Goal: Task Accomplishment & Management: Complete application form

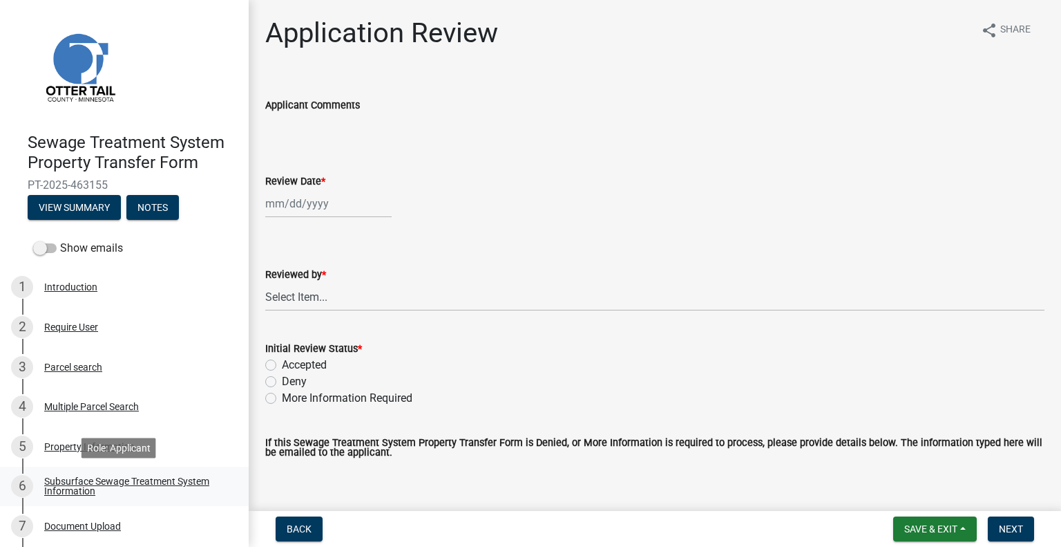
click at [196, 482] on div "Subsurface Sewage Treatment System Information" at bounding box center [135, 485] width 182 height 19
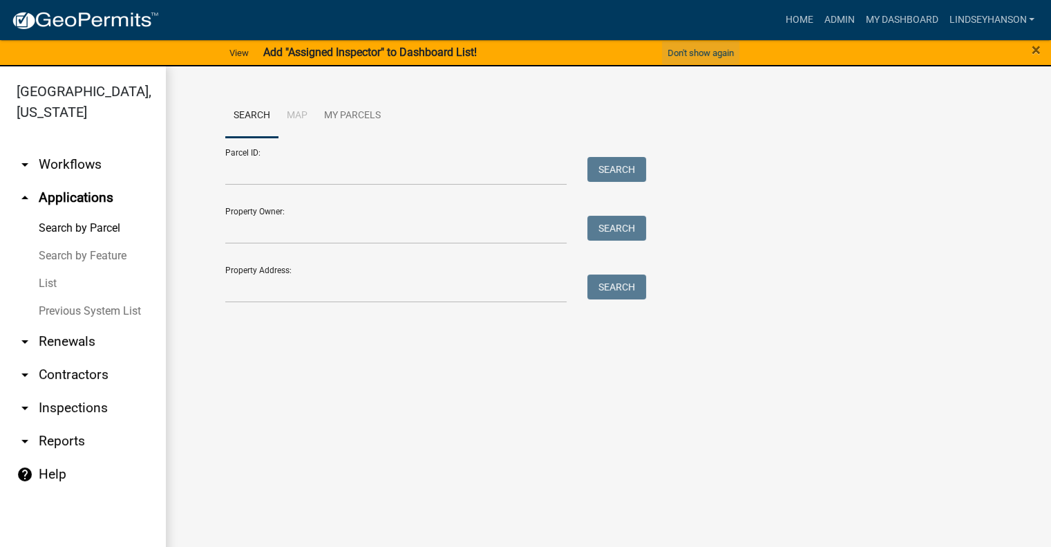
click at [707, 48] on button "Don't show again" at bounding box center [700, 52] width 77 height 23
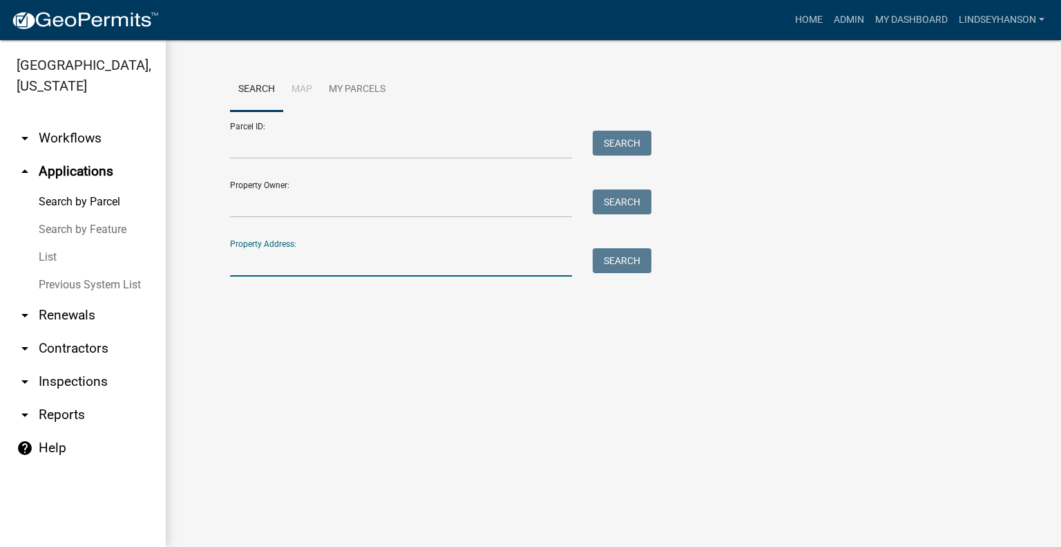
click at [358, 263] on input "Property Address:" at bounding box center [401, 262] width 342 height 28
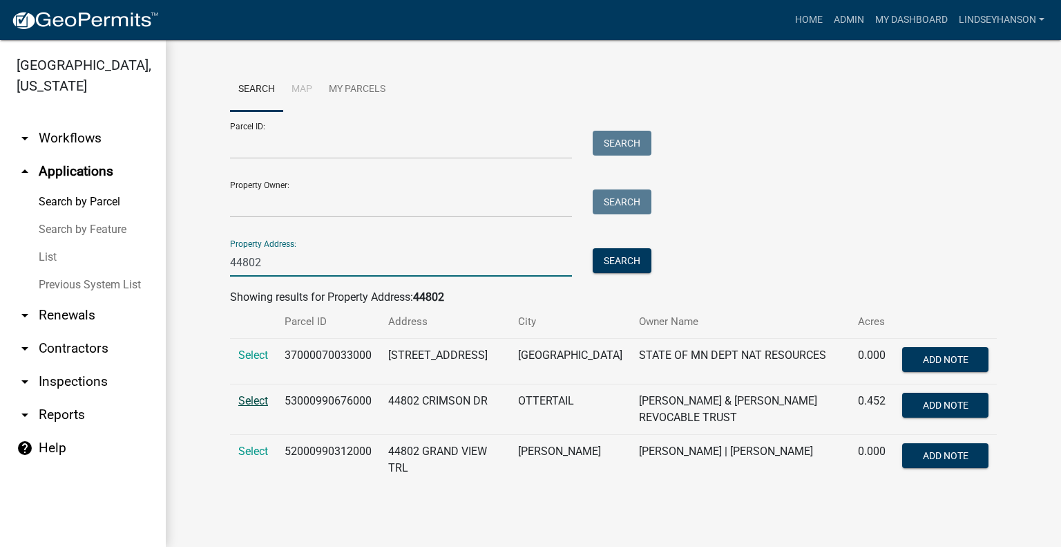
type input "44802"
click at [258, 407] on span "Select" at bounding box center [253, 400] width 30 height 13
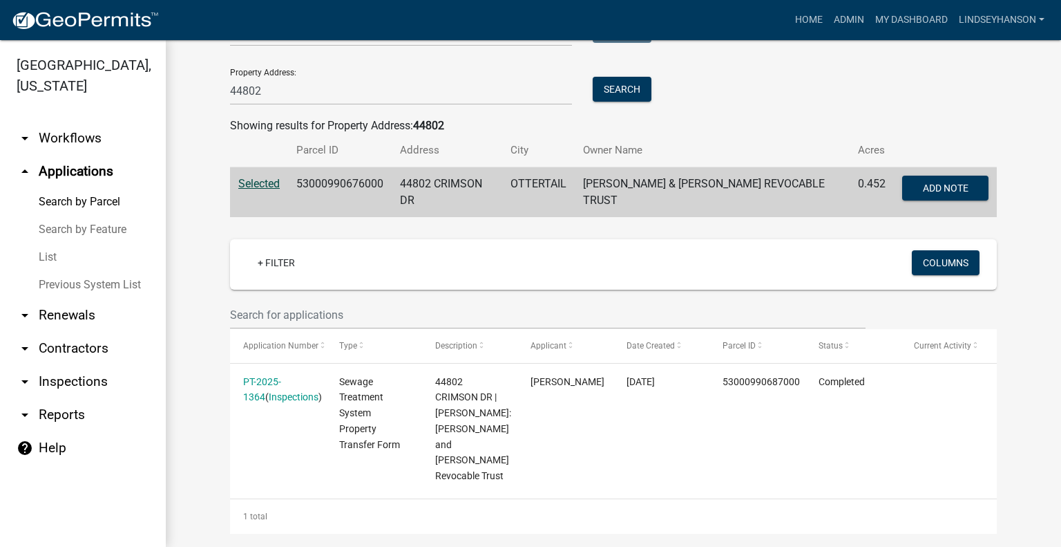
scroll to position [154, 0]
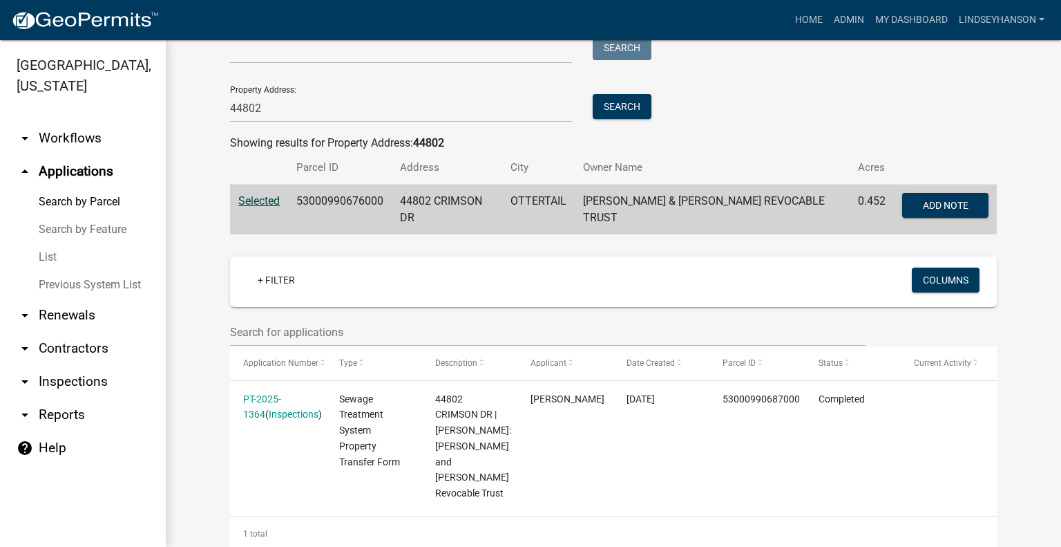
click at [345, 203] on td "53000990676000" at bounding box center [340, 209] width 104 height 50
copy td "53000990676000"
click at [79, 135] on link "arrow_drop_down Workflows" at bounding box center [83, 138] width 166 height 33
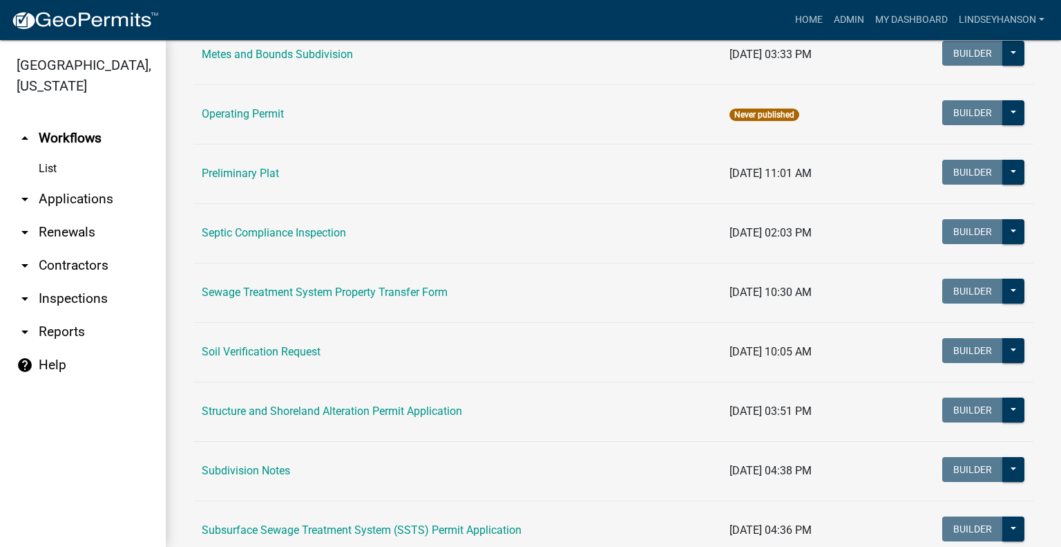
scroll to position [638, 0]
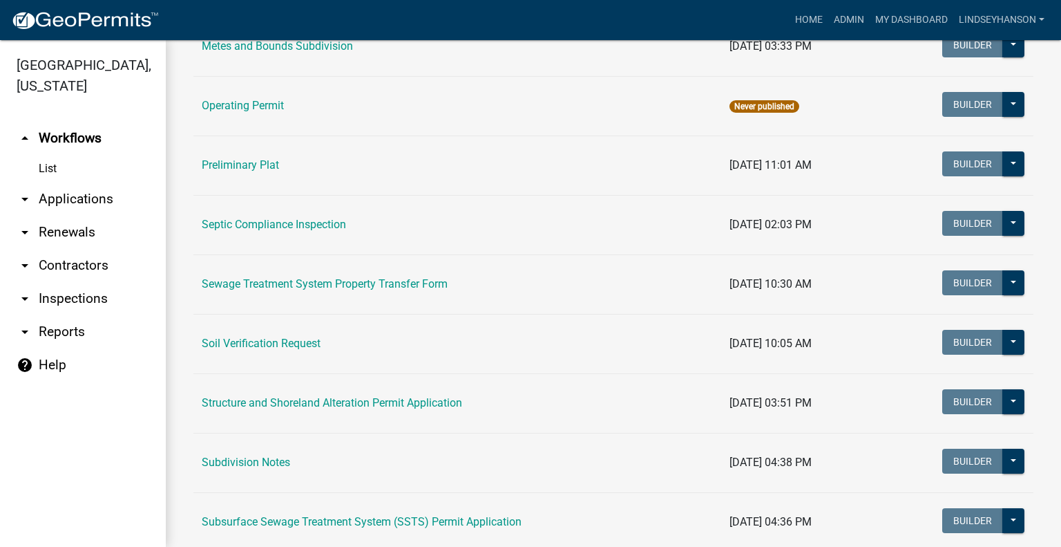
click at [397, 410] on td "Structure and Shoreland Alteration Permit Application" at bounding box center [457, 402] width 528 height 59
click at [410, 400] on link "Structure and Shoreland Alteration Permit Application" at bounding box center [332, 402] width 260 height 13
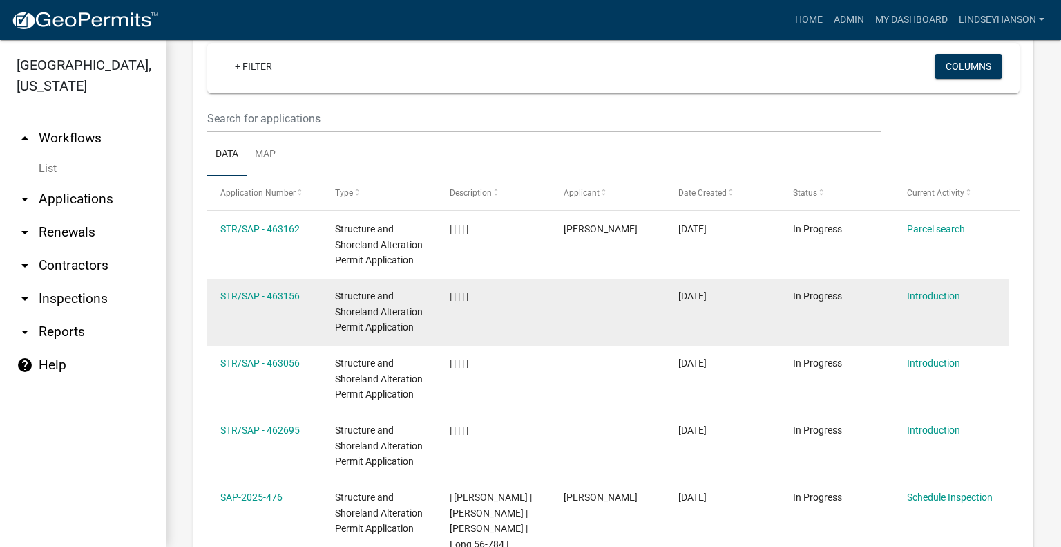
scroll to position [1627, 0]
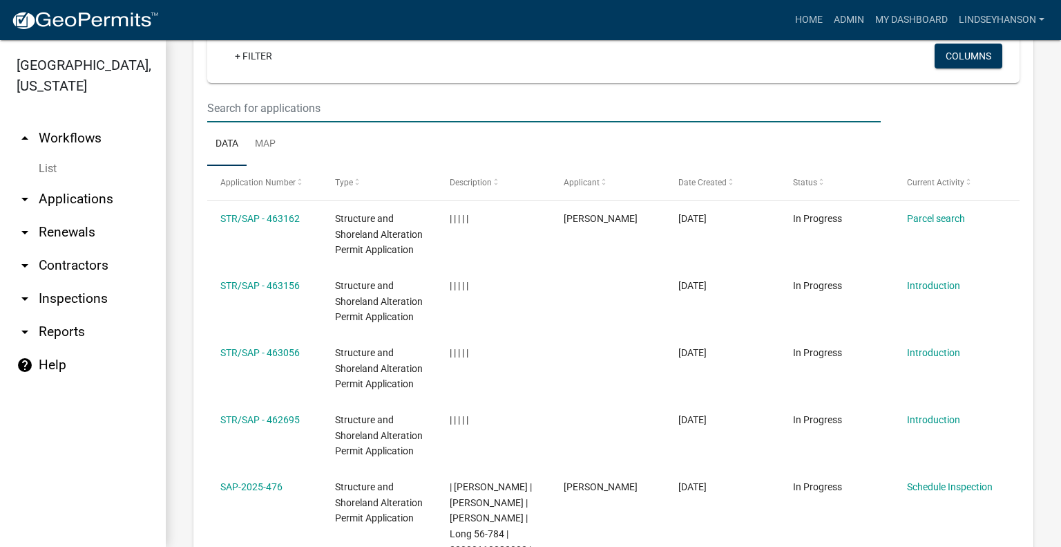
click at [390, 113] on input "text" at bounding box center [544, 108] width 674 height 28
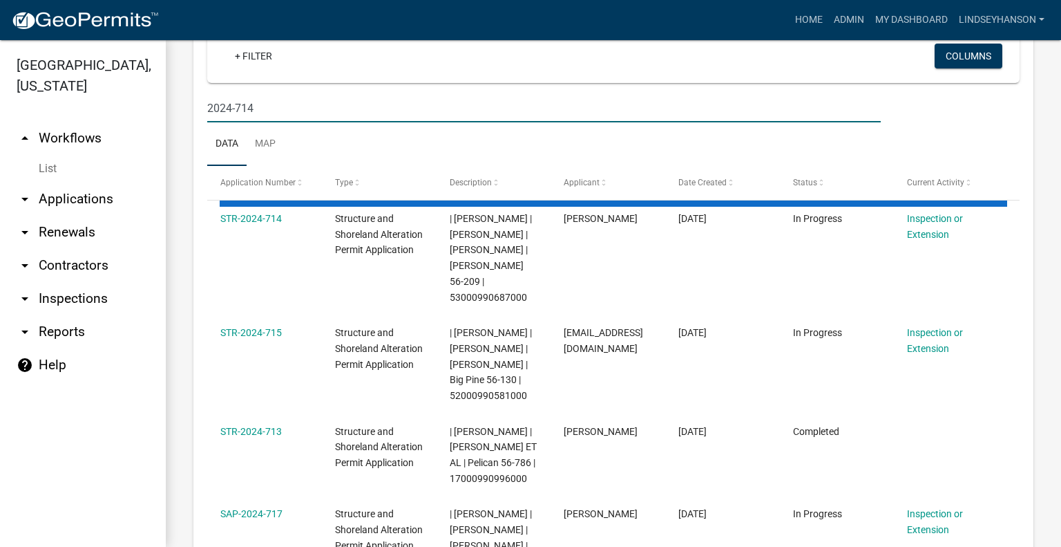
scroll to position [1460, 0]
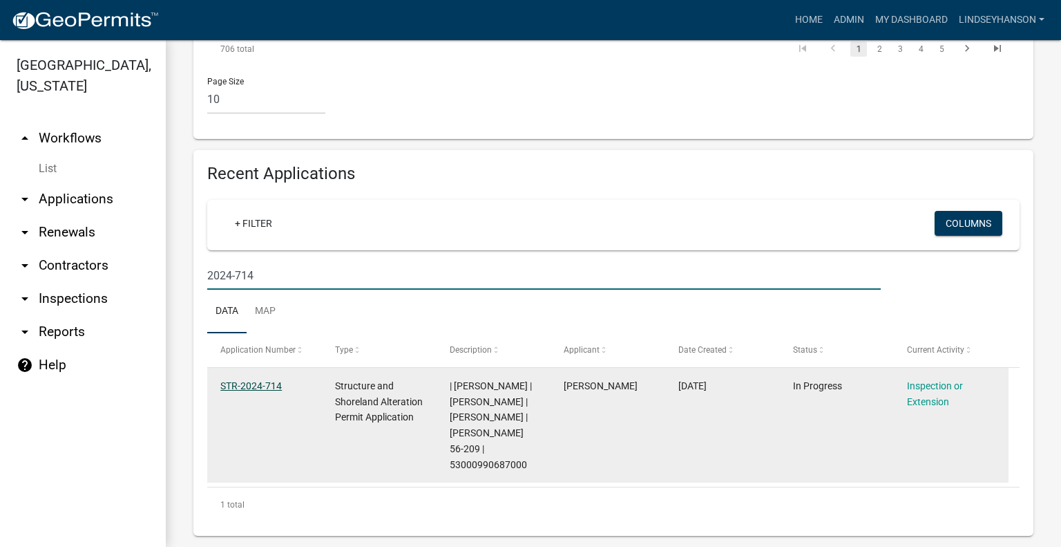
type input "2024-714"
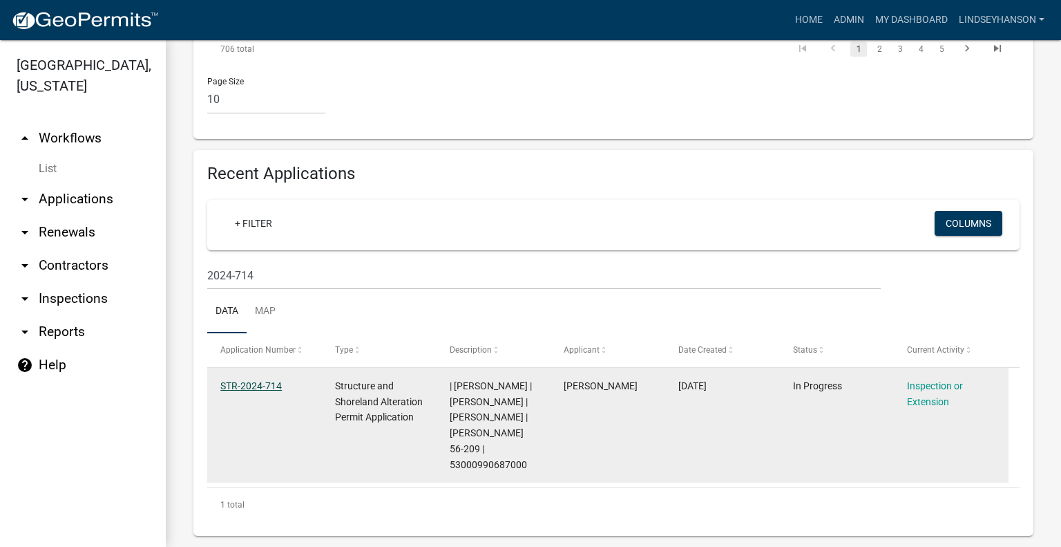
click at [241, 389] on link "STR-2024-714" at bounding box center [250, 385] width 61 height 11
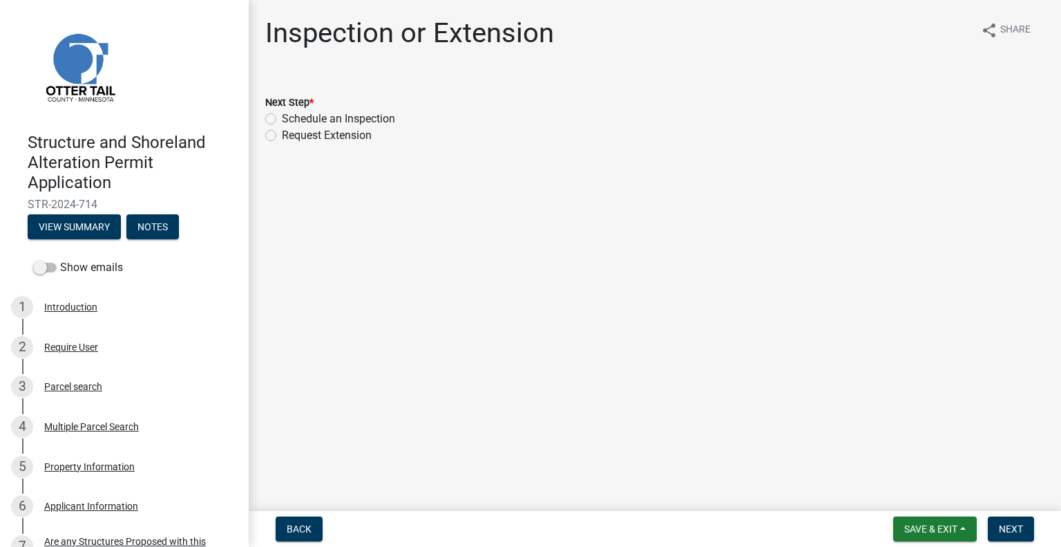
click at [357, 121] on label "Schedule an Inspection" at bounding box center [338, 119] width 113 height 17
click at [291, 120] on input "Schedule an Inspection" at bounding box center [286, 115] width 9 height 9
radio input "true"
click at [1005, 521] on button "Next" at bounding box center [1011, 528] width 46 height 25
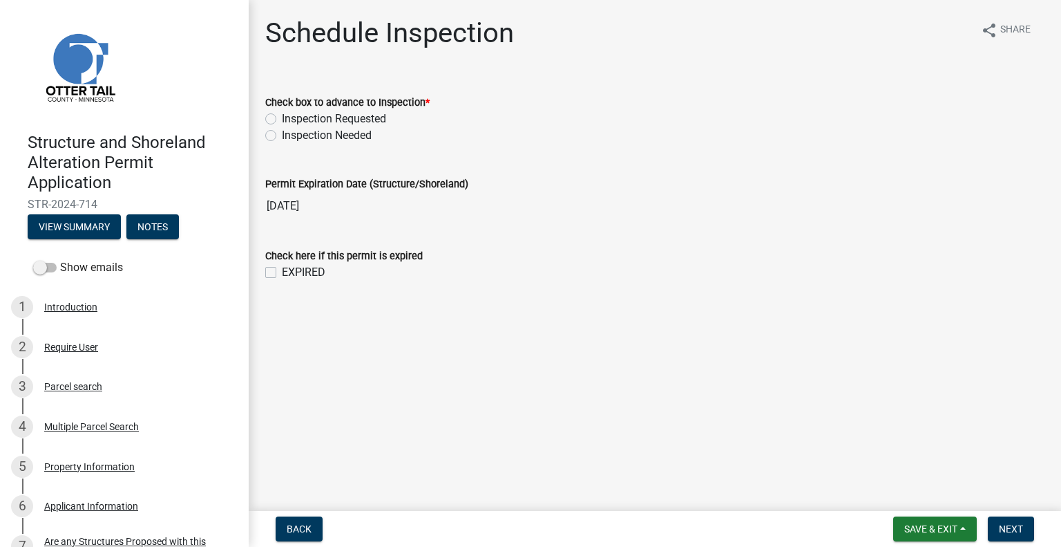
click at [376, 118] on label "Inspection Requested" at bounding box center [334, 119] width 104 height 17
click at [291, 118] on input "Inspection Requested" at bounding box center [286, 115] width 9 height 9
radio input "true"
click at [1003, 524] on span "Next" at bounding box center [1011, 528] width 24 height 11
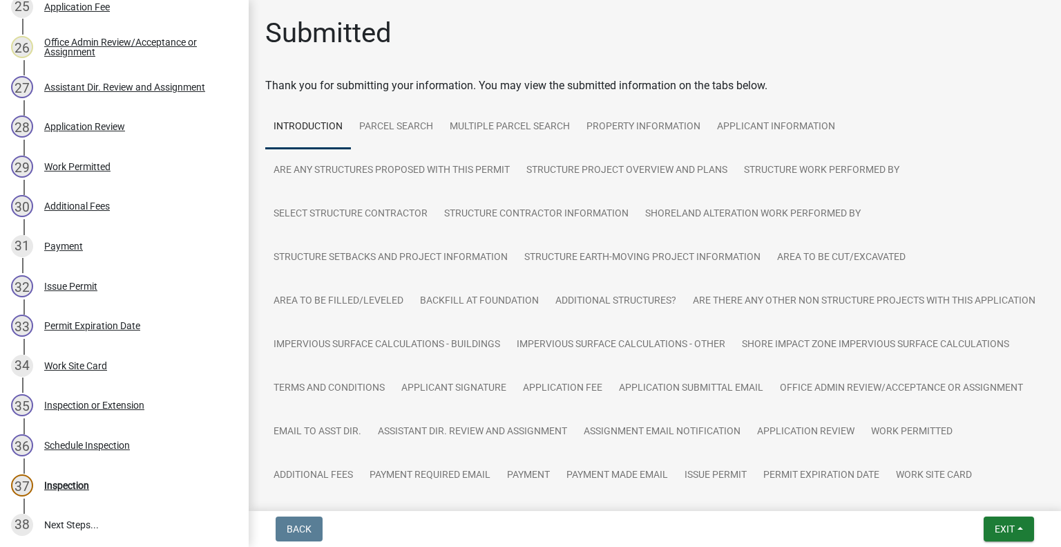
scroll to position [1251, 0]
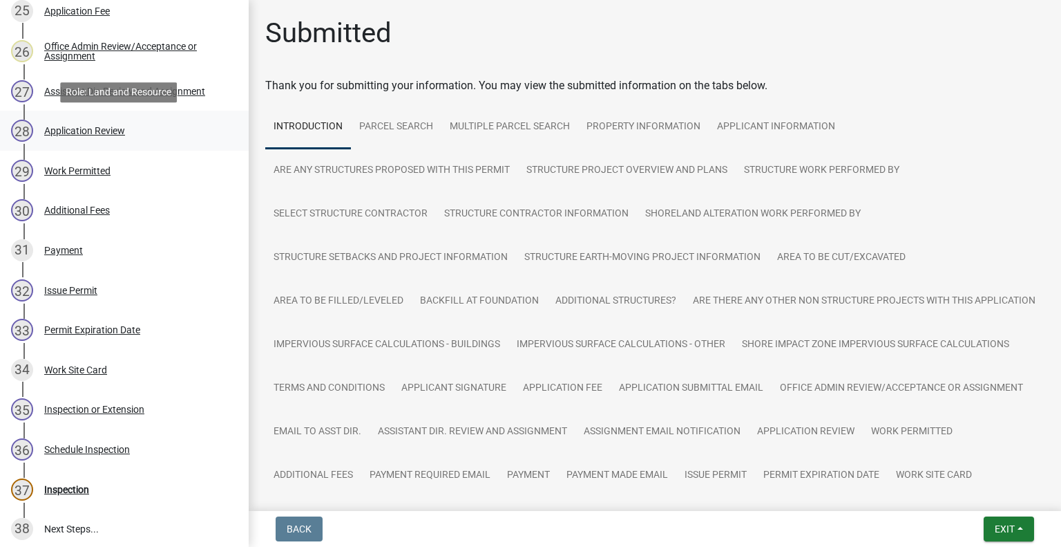
click at [87, 122] on div "28 Application Review" at bounding box center [119, 131] width 216 height 22
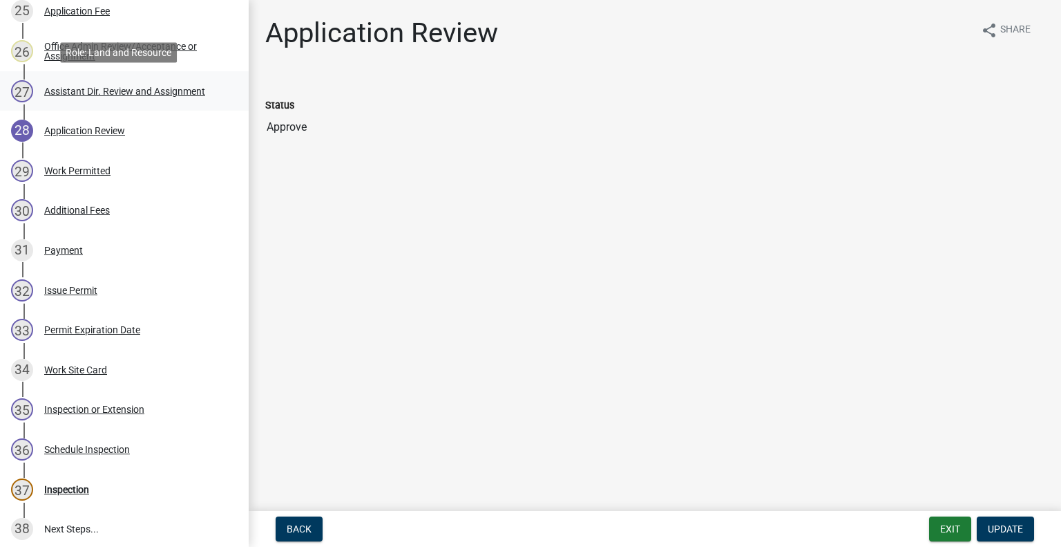
click at [137, 95] on div "Assistant Dir. Review and Assignment" at bounding box center [124, 91] width 161 height 10
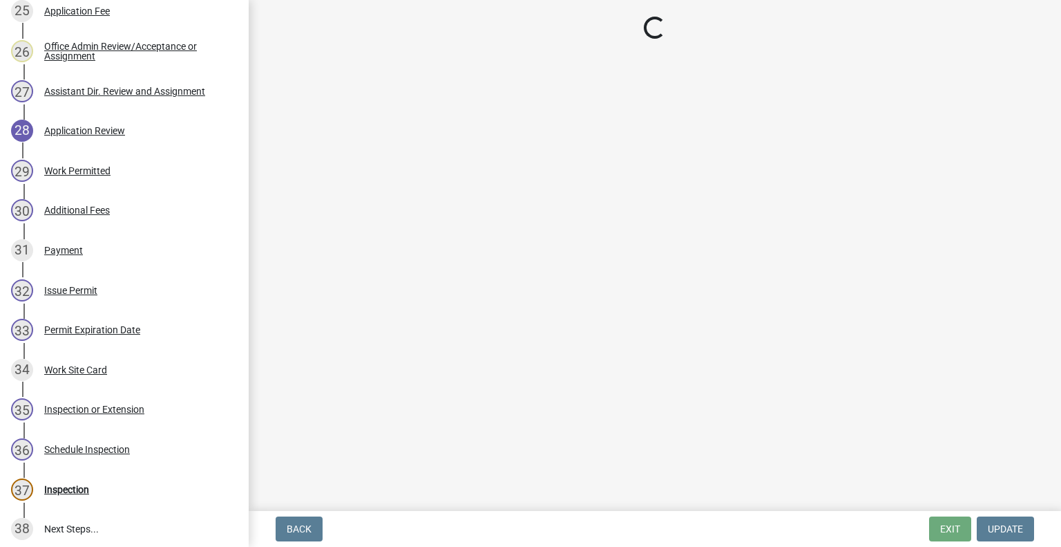
select select "46a67eee-2c7d-4579-9973-15a8b9f9d8c4"
select select "f6a741f6-6d10-4601-9562-2e8ce244b7e0"
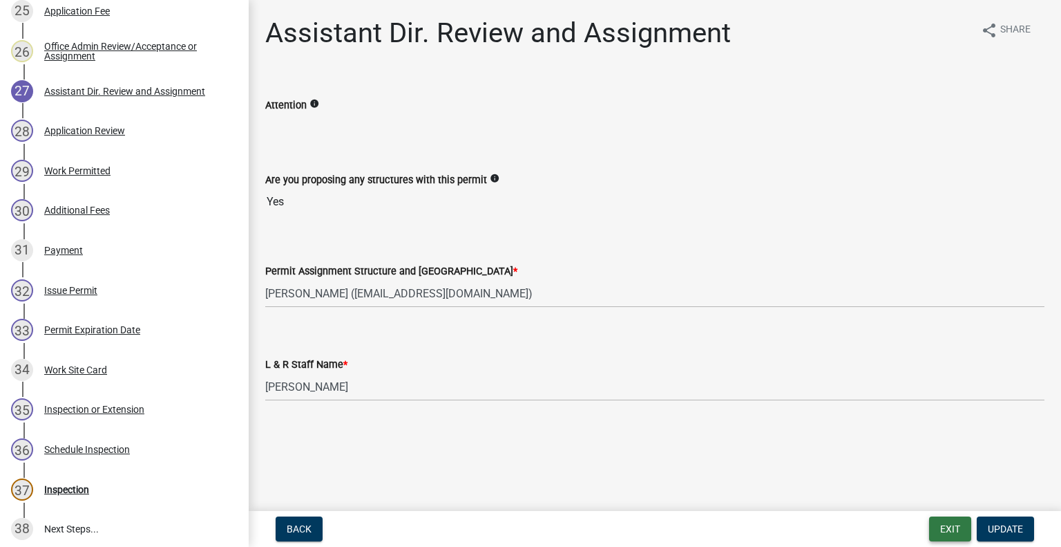
click at [938, 524] on button "Exit" at bounding box center [950, 528] width 42 height 25
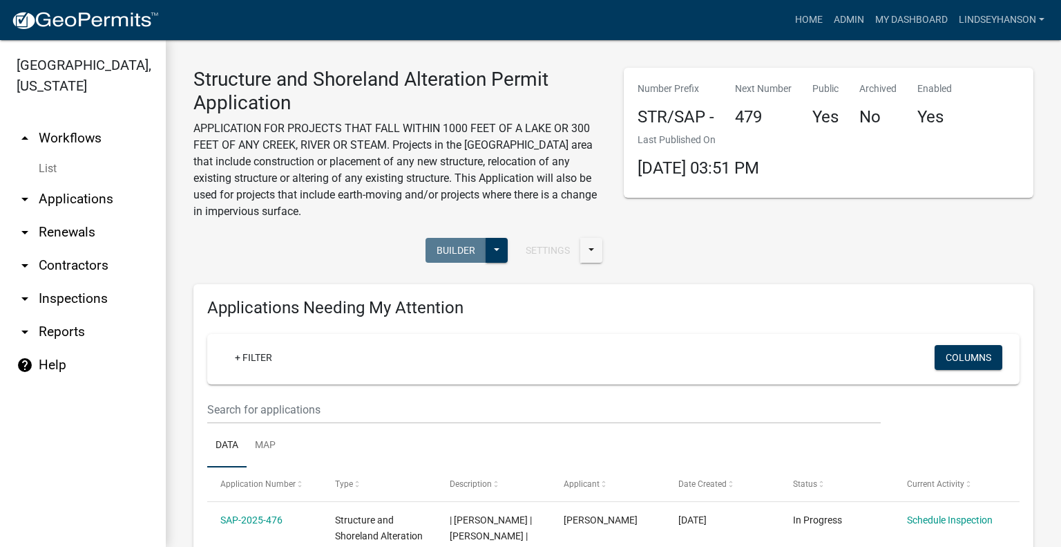
click at [79, 193] on link "arrow_drop_down Applications" at bounding box center [83, 198] width 166 height 33
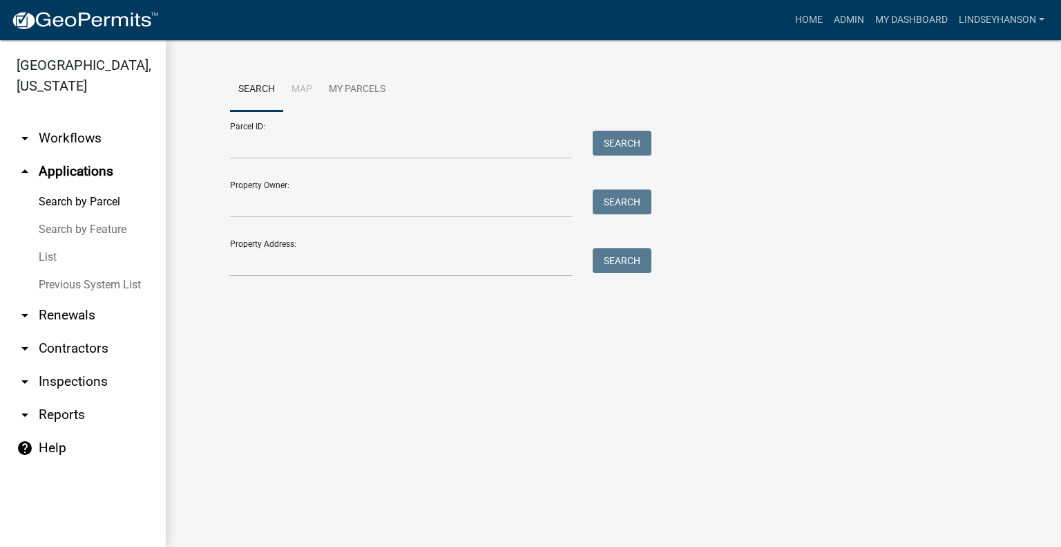
click at [62, 146] on link "arrow_drop_down Workflows" at bounding box center [83, 138] width 166 height 33
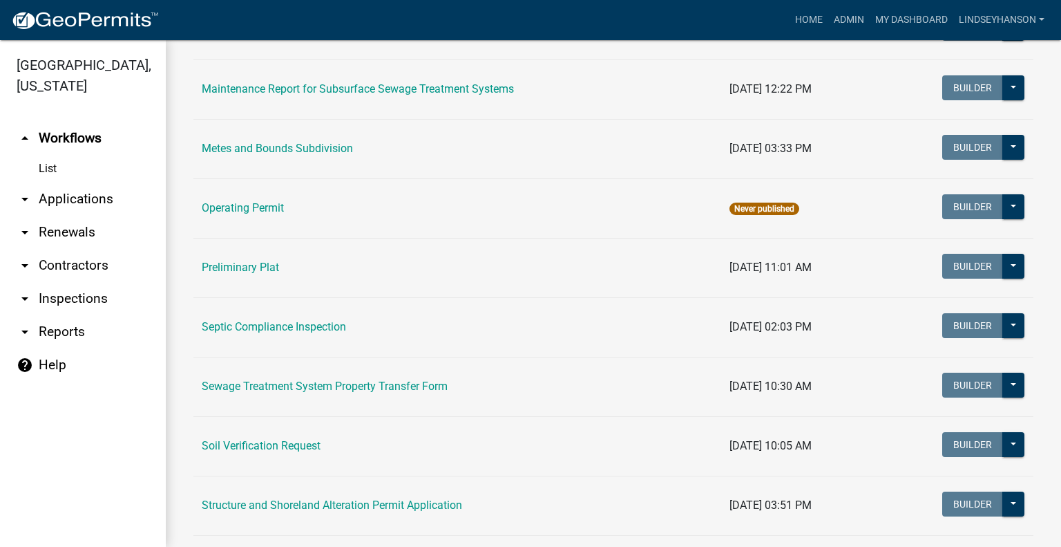
scroll to position [540, 0]
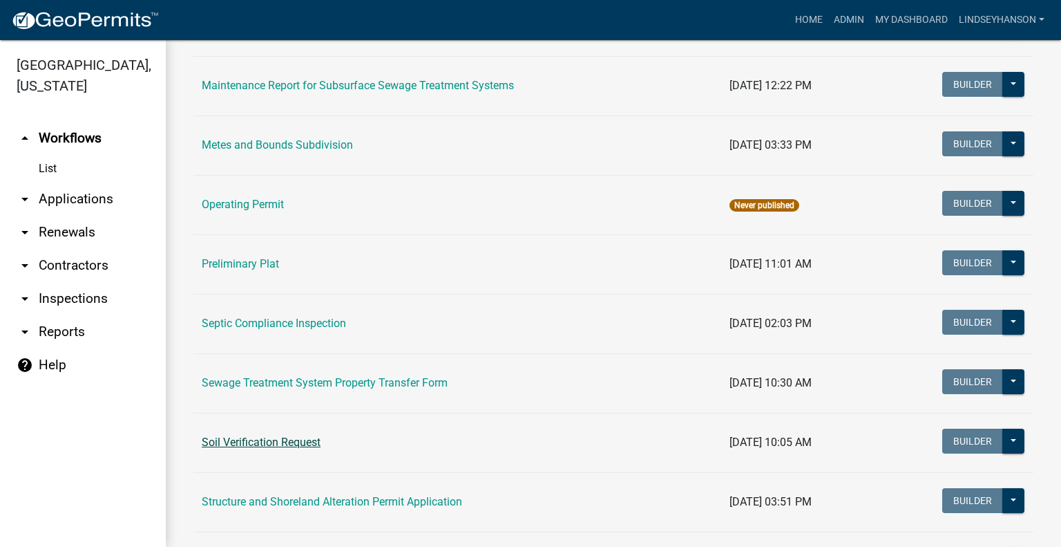
click at [279, 441] on link "Soil Verification Request" at bounding box center [261, 441] width 119 height 13
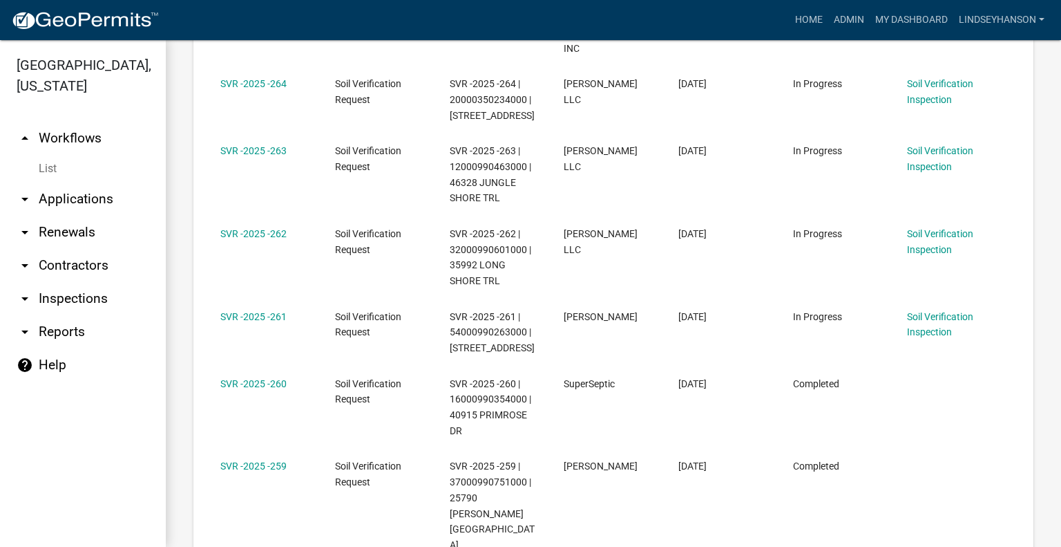
scroll to position [680, 0]
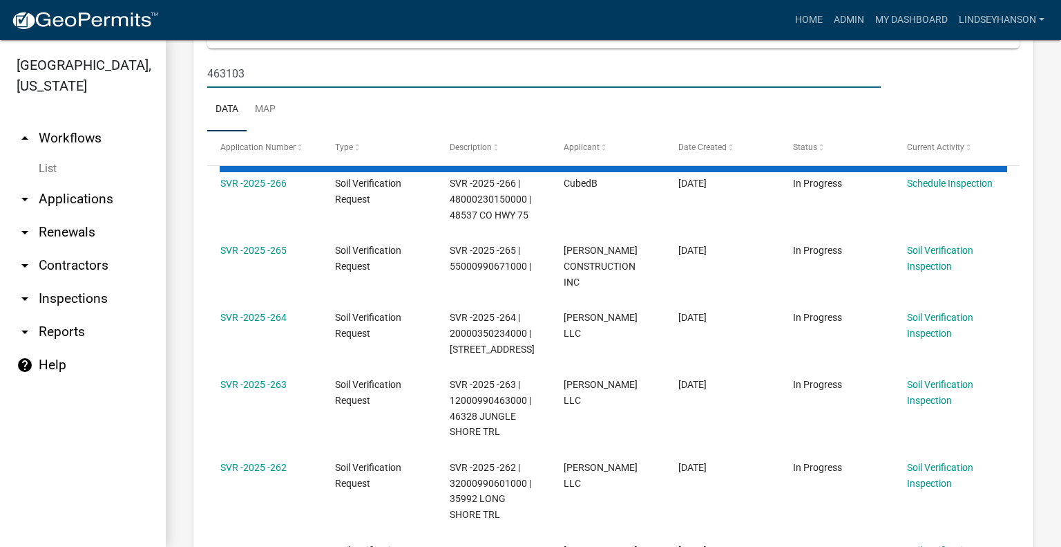
scroll to position [410, 0]
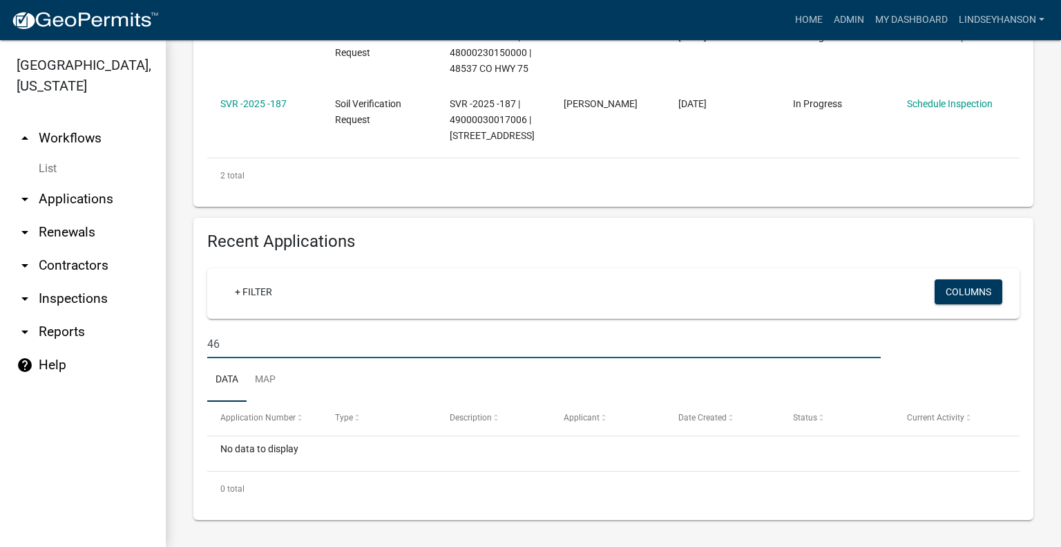
type input "4"
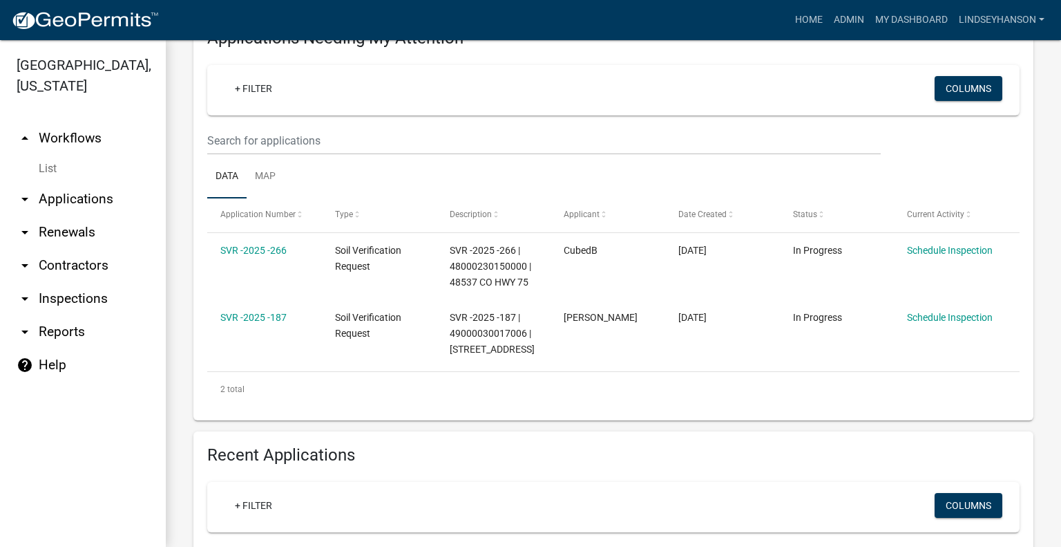
scroll to position [193, 0]
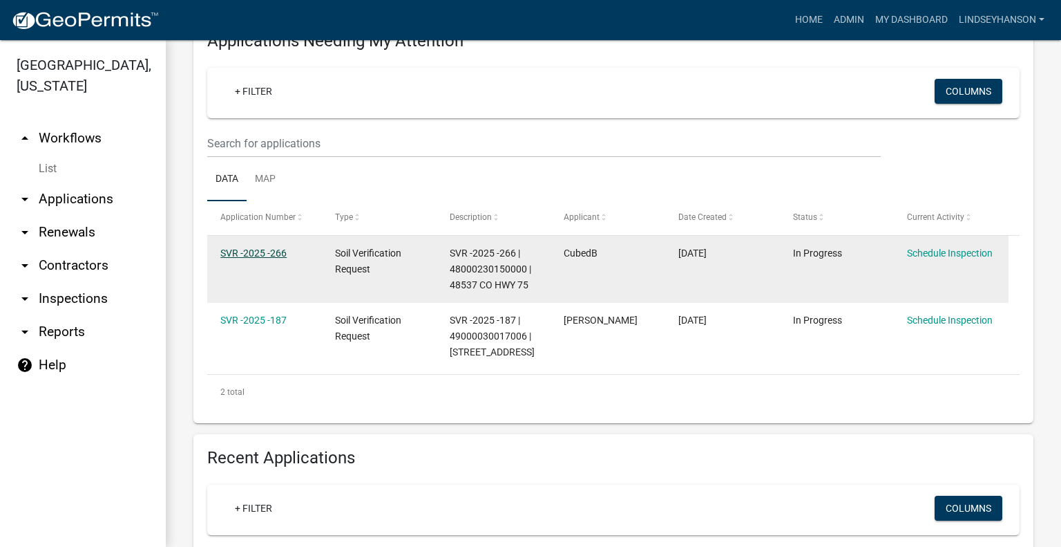
click at [268, 254] on link "SVR -2025 -266" at bounding box center [253, 252] width 66 height 11
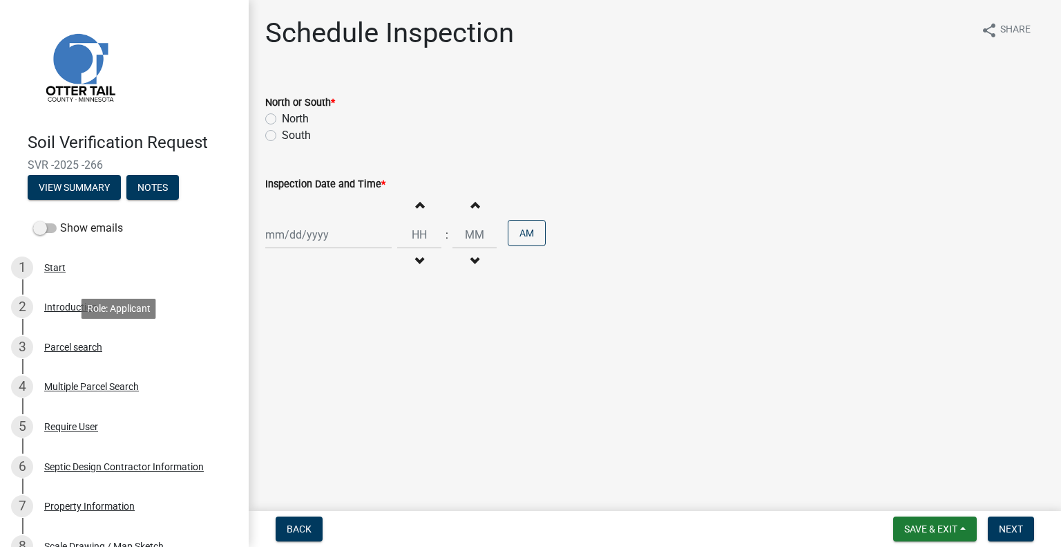
drag, startPoint x: 93, startPoint y: 350, endPoint x: 611, endPoint y: 296, distance: 521.0
click at [93, 350] on div "Parcel search" at bounding box center [73, 347] width 58 height 10
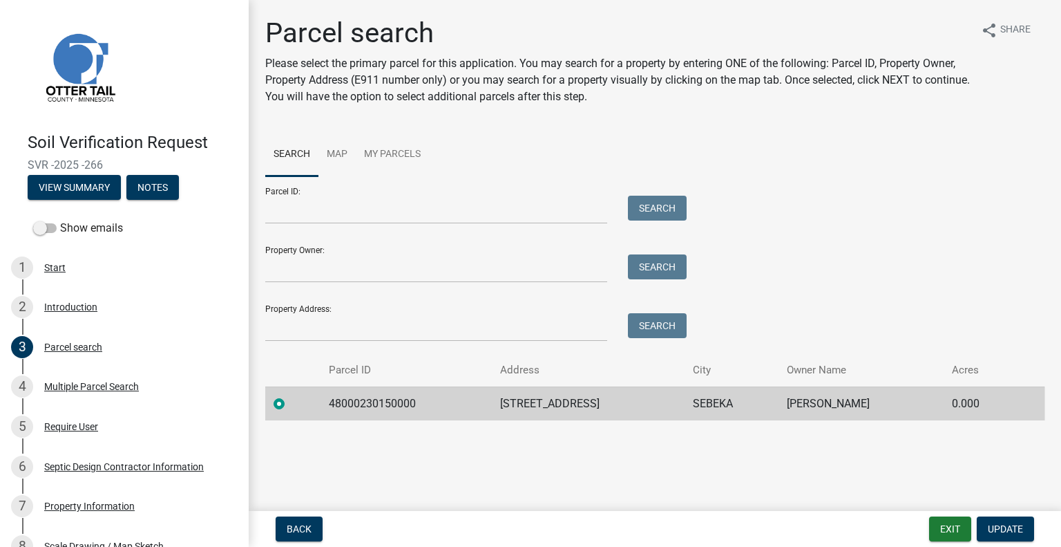
click at [383, 406] on td "48000230150000" at bounding box center [407, 403] width 172 height 34
click at [381, 405] on td "48000230150000" at bounding box center [407, 403] width 172 height 34
click at [381, 401] on td "48000230150000" at bounding box center [407, 403] width 172 height 34
copy td "48000230150000"
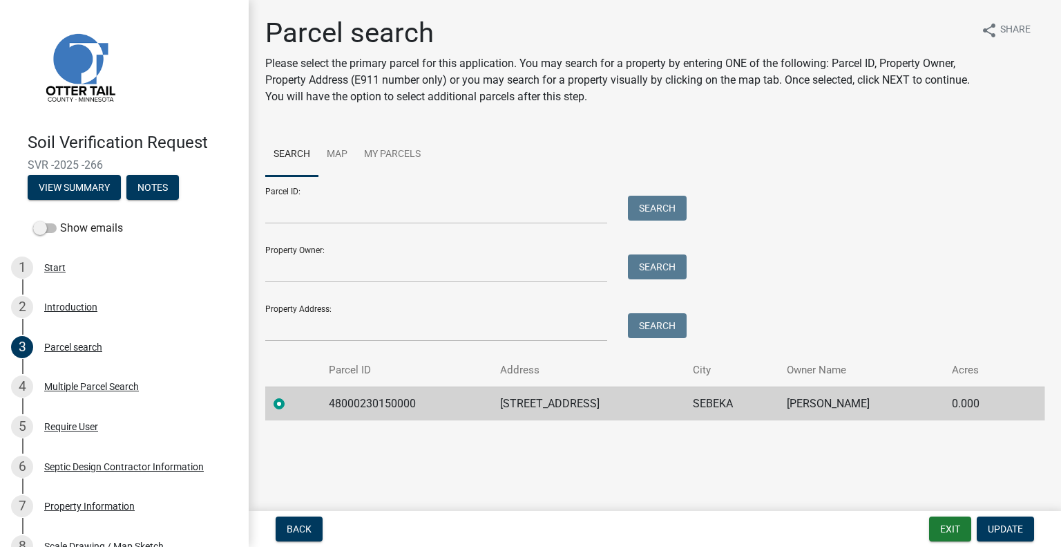
click at [533, 404] on td "48537 CO HWY 75" at bounding box center [588, 403] width 193 height 34
copy td "48537 CO HWY 75"
click at [711, 400] on td "SEBEKA" at bounding box center [732, 403] width 94 height 34
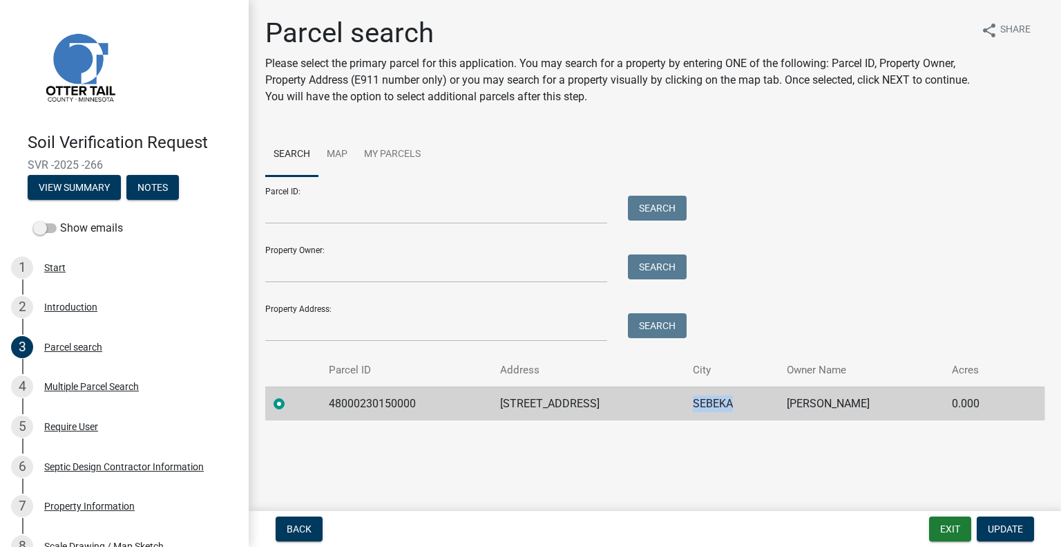
click at [711, 400] on td "SEBEKA" at bounding box center [732, 403] width 94 height 34
copy td "SEBEKA"
click at [841, 400] on td "DICK E SILTALA" at bounding box center [861, 403] width 165 height 34
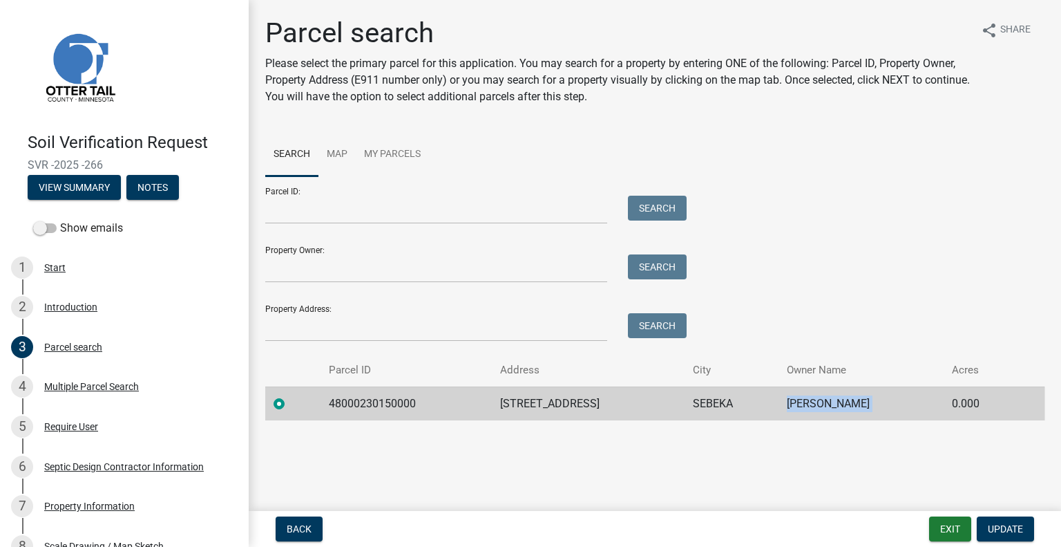
copy td "DICK E SILTALA"
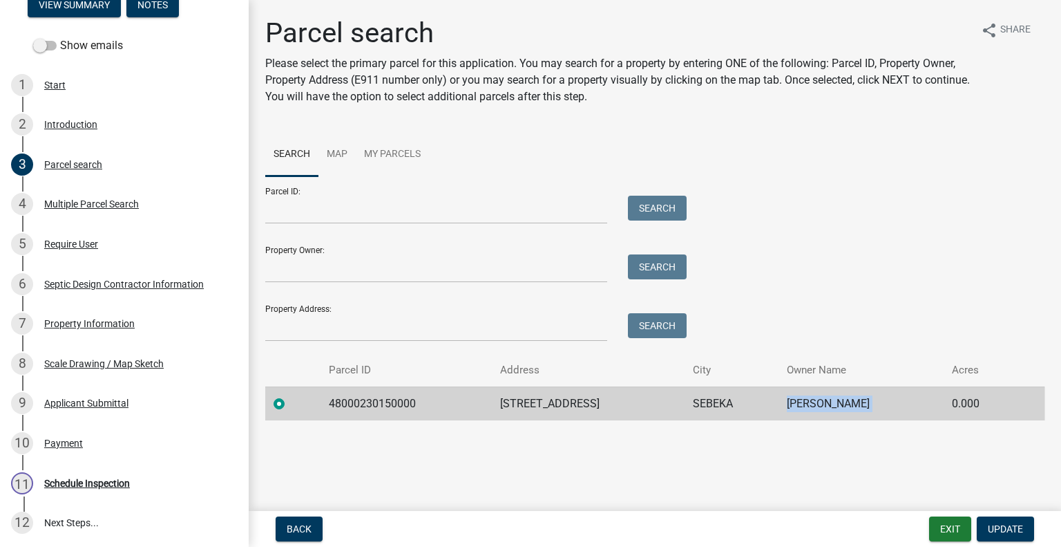
scroll to position [307, 0]
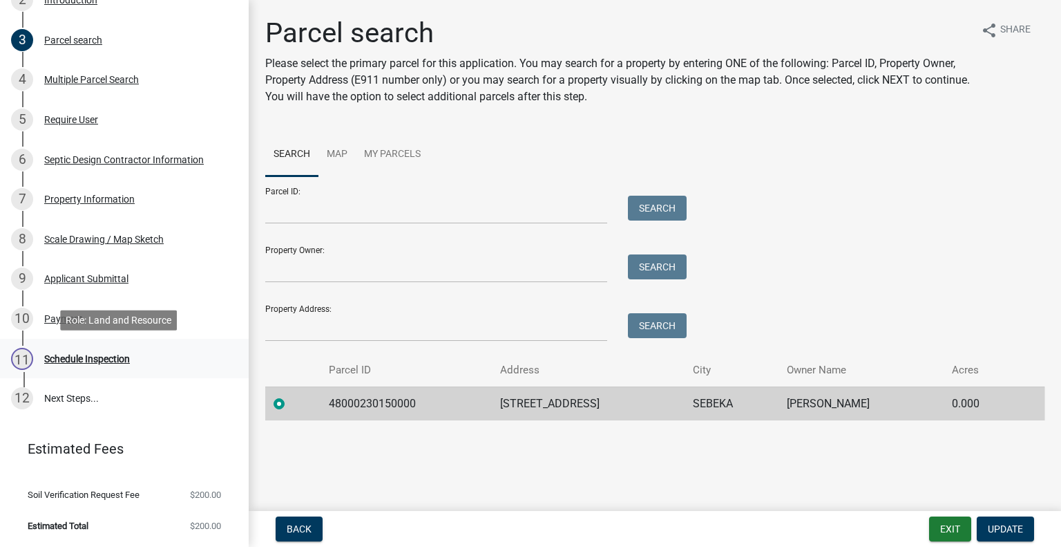
click at [116, 350] on div "11 Schedule Inspection" at bounding box center [119, 359] width 216 height 22
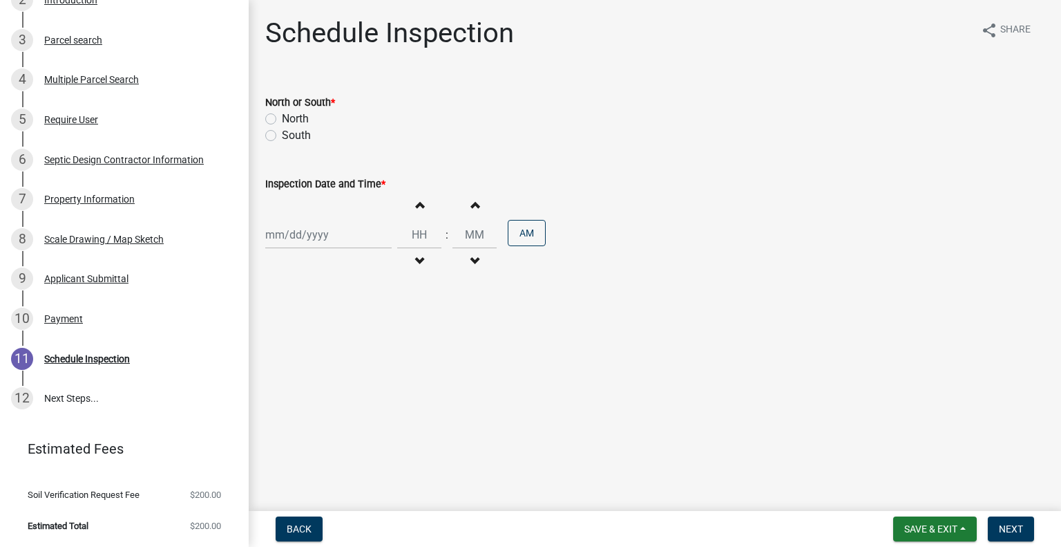
click at [301, 114] on label "North" at bounding box center [295, 119] width 27 height 17
click at [291, 114] on input "North" at bounding box center [286, 115] width 9 height 9
radio input "true"
select select "8"
select select "2025"
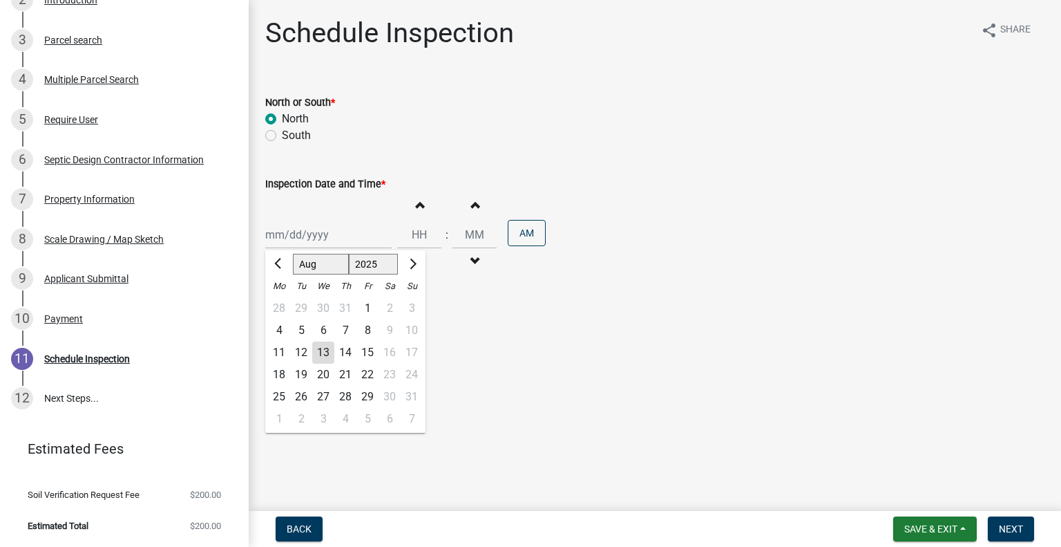
click at [319, 243] on div "Jan Feb Mar Apr May Jun Jul Aug Sep Oct Nov Dec 1525 1526 1527 1528 1529 1530 1…" at bounding box center [328, 234] width 126 height 28
click at [365, 351] on div "15" at bounding box center [368, 352] width 22 height 22
type input "08/15/2025"
click at [409, 253] on button "Decrement hours" at bounding box center [419, 261] width 29 height 25
type input "11"
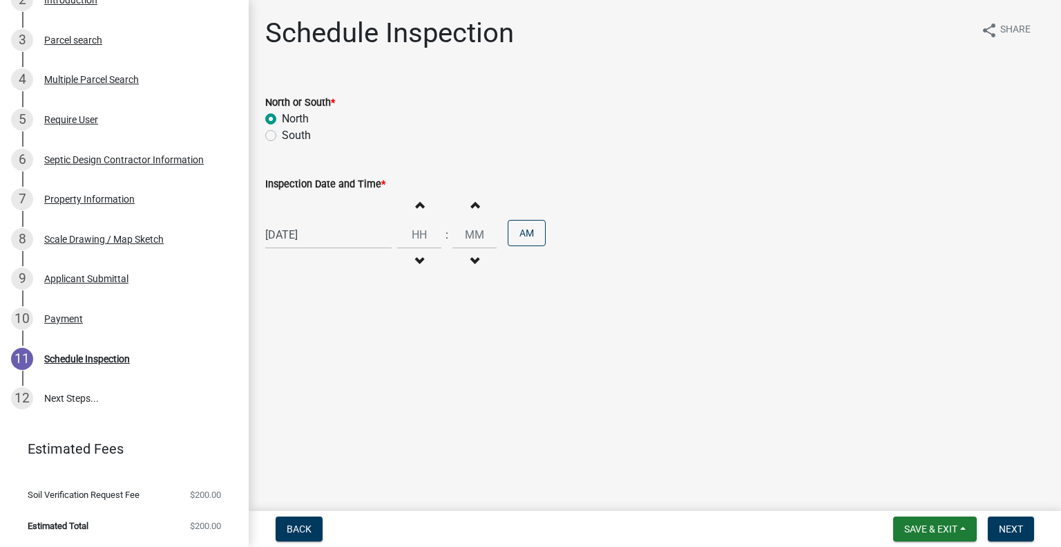
type input "00"
click at [412, 254] on button "Decrement hours" at bounding box center [419, 261] width 29 height 25
type input "10"
click at [514, 231] on button "PM" at bounding box center [527, 233] width 38 height 26
click at [1014, 527] on span "Next" at bounding box center [1011, 528] width 24 height 11
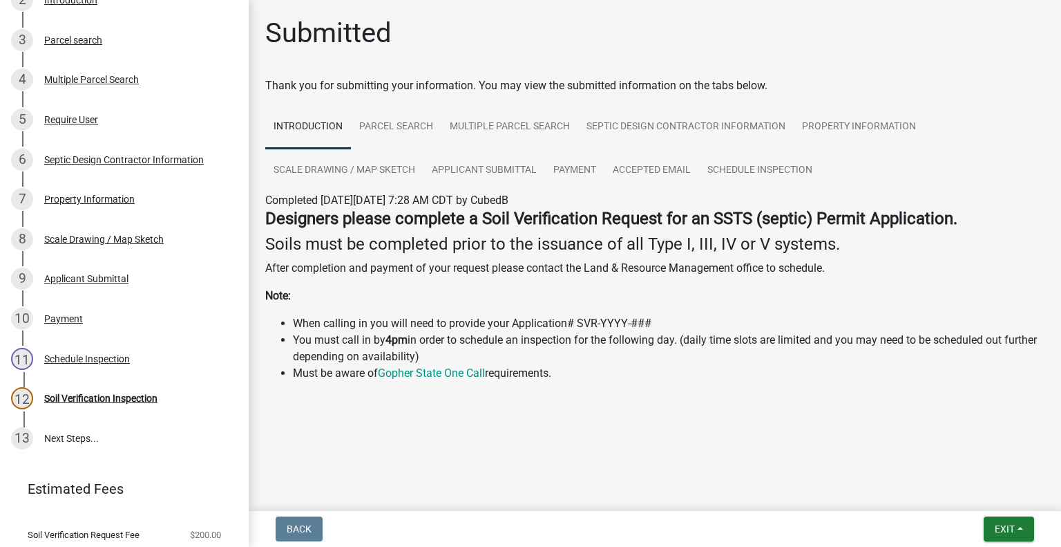
scroll to position [346, 0]
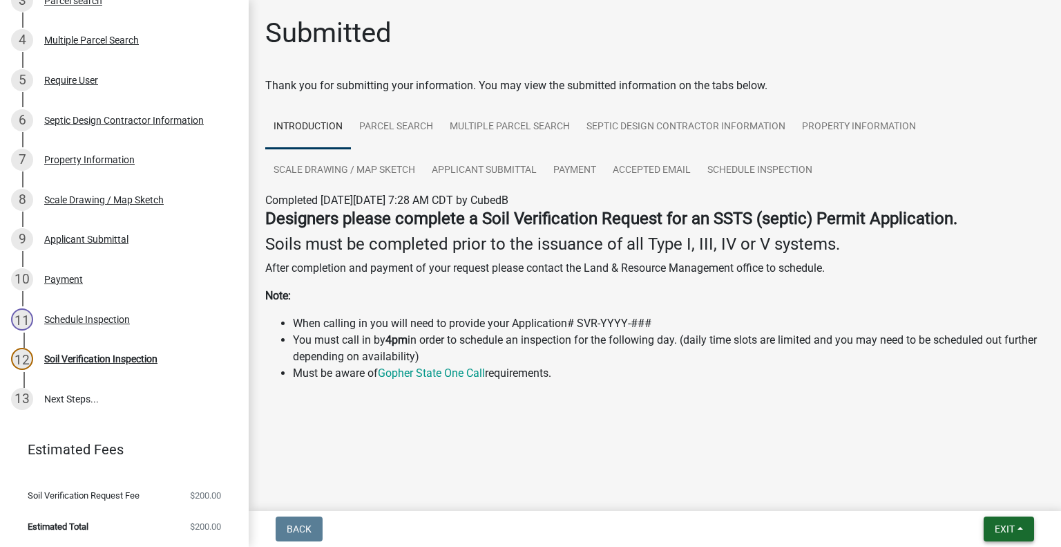
drag, startPoint x: 1011, startPoint y: 533, endPoint x: 1004, endPoint y: 528, distance: 9.0
click at [1011, 531] on span "Exit" at bounding box center [1005, 528] width 20 height 11
click at [967, 491] on button "Save & Exit" at bounding box center [979, 492] width 111 height 33
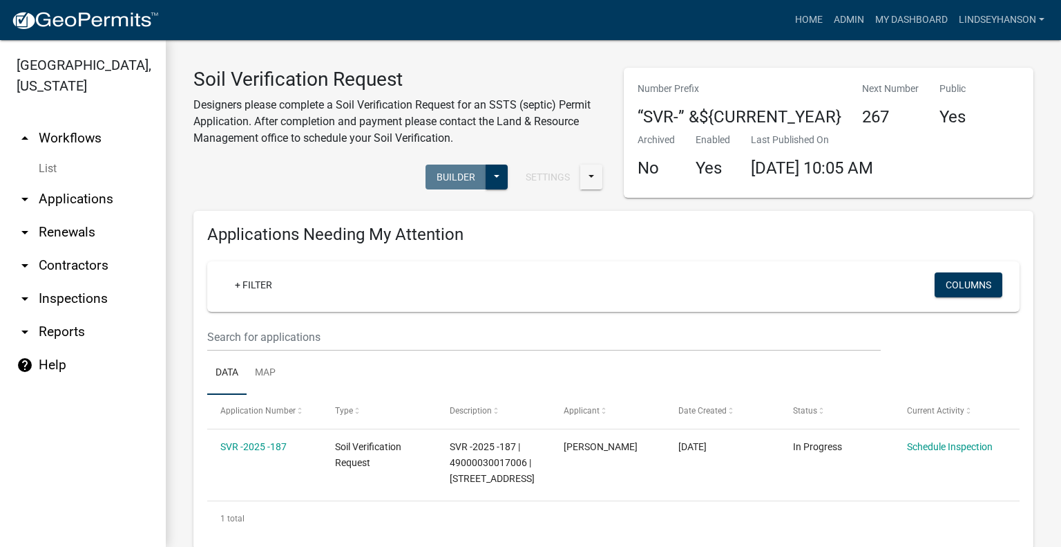
click at [96, 198] on link "arrow_drop_down Applications" at bounding box center [83, 198] width 166 height 33
